Goal: Ask a question

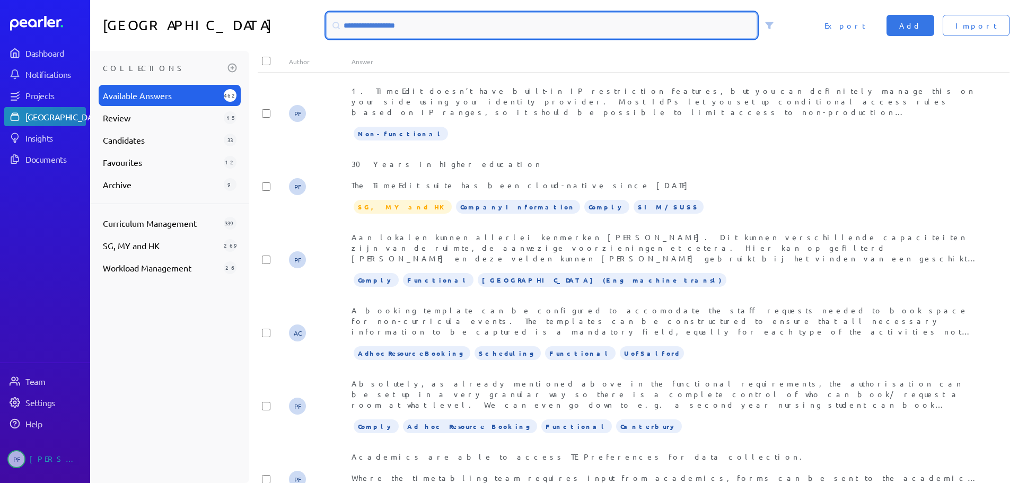
click at [389, 25] on input at bounding box center [541, 25] width 430 height 25
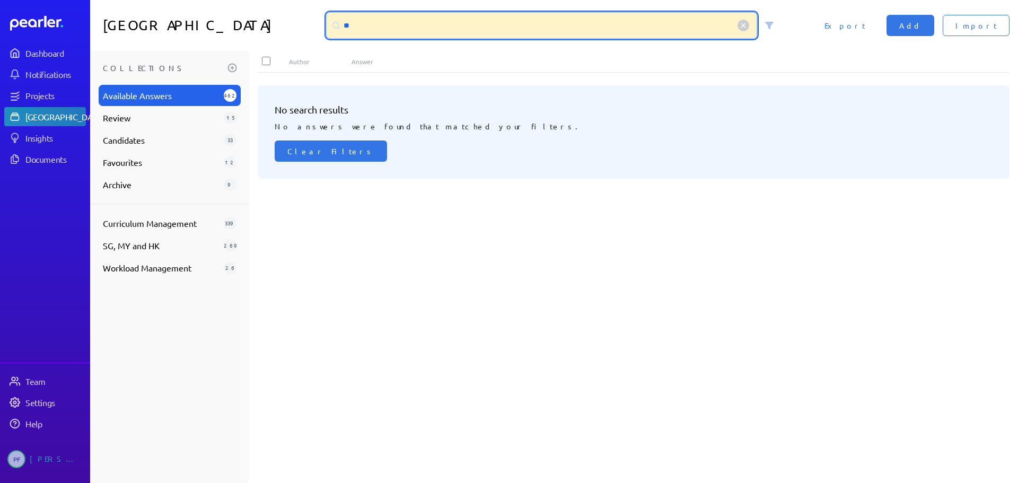
type input "*"
